Goal: Information Seeking & Learning: Learn about a topic

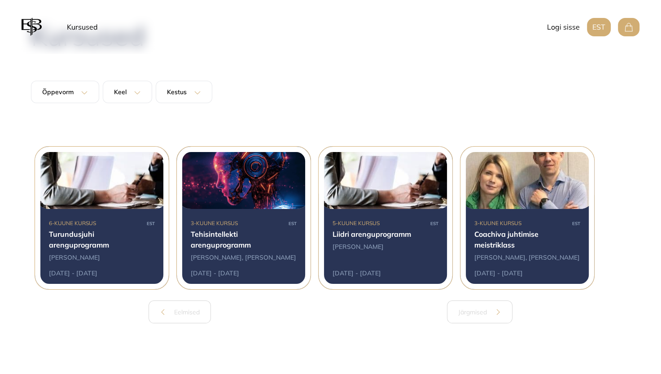
scroll to position [72, 0]
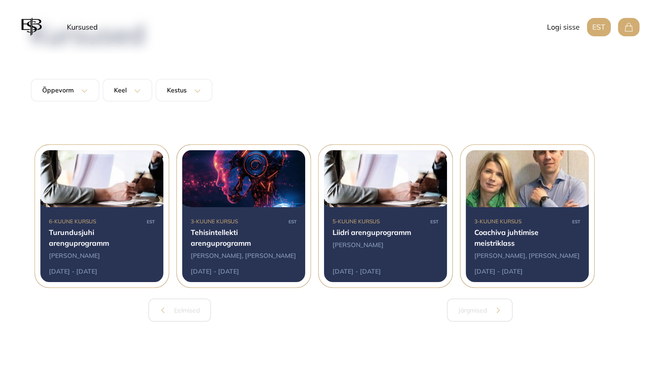
click at [104, 295] on section "6-kuune kursus EST Turundusjuhi arenguprogramm [PERSON_NAME] Viirmaa [DATE] - […" at bounding box center [331, 233] width 600 height 177
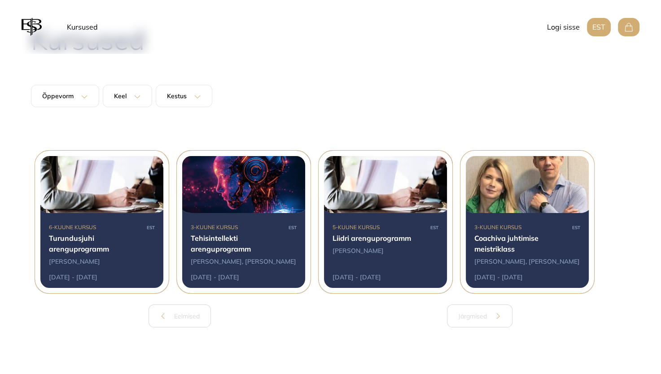
scroll to position [68, 0]
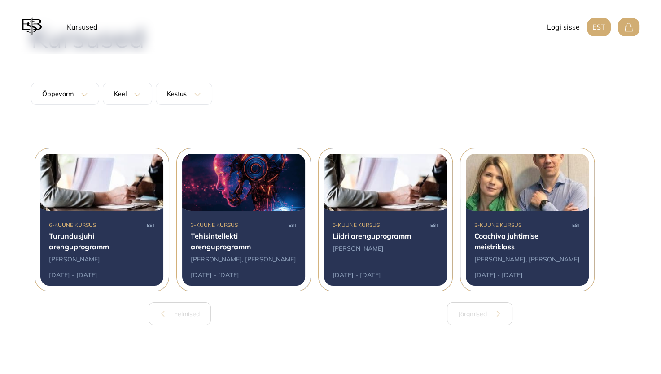
click at [386, 238] on div at bounding box center [386, 220] width 134 height 143
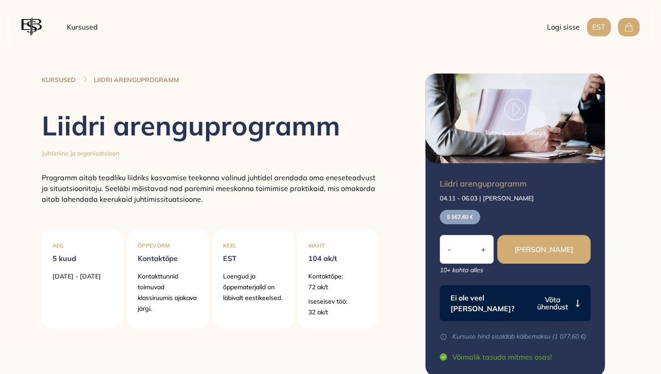
scroll to position [16, 0]
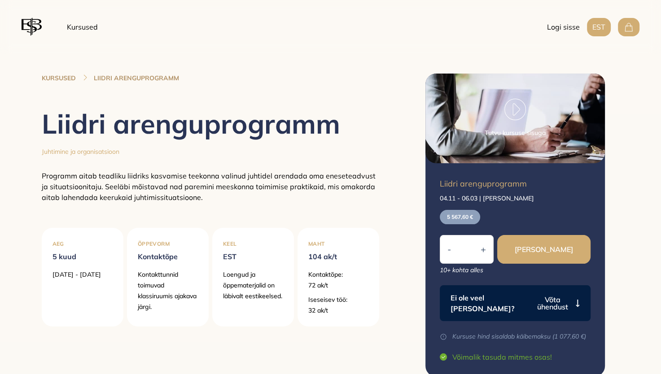
scroll to position [68, 0]
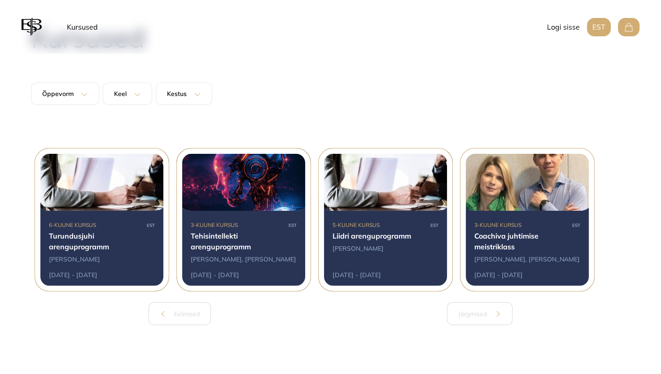
click at [90, 248] on div at bounding box center [102, 220] width 134 height 143
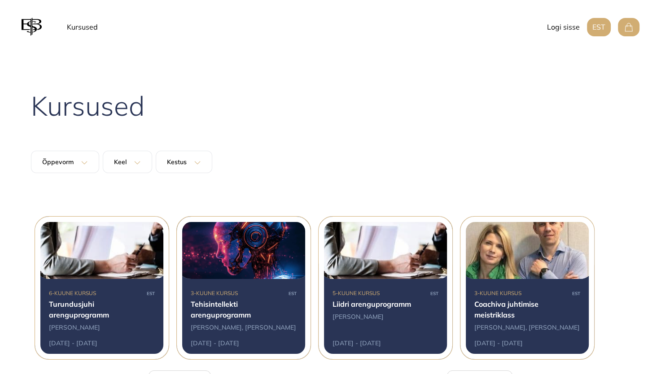
scroll to position [68, 0]
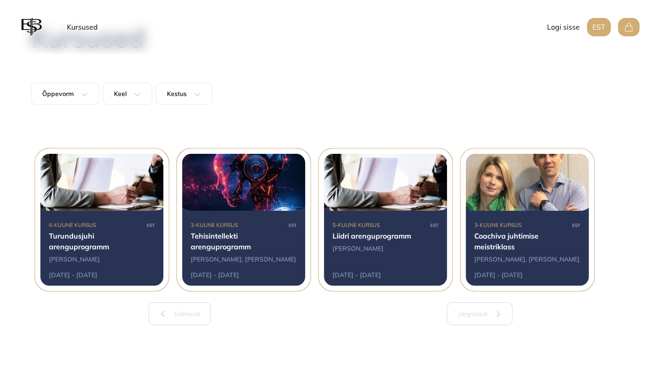
click at [225, 214] on div at bounding box center [244, 220] width 134 height 143
